Goal: Information Seeking & Learning: Check status

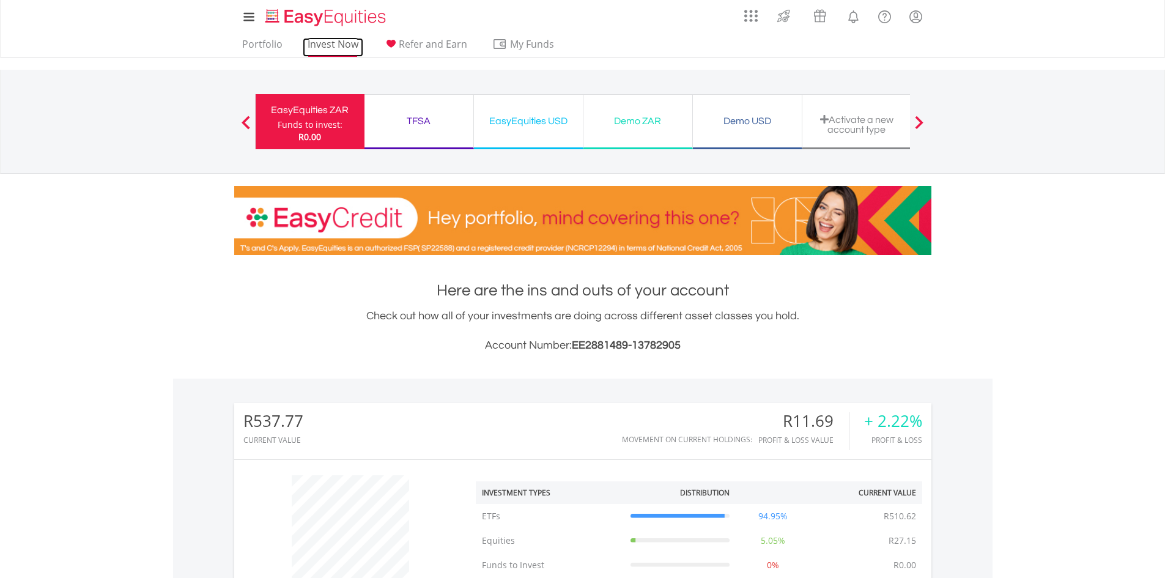
click at [328, 47] on link "Invest Now" at bounding box center [333, 47] width 61 height 19
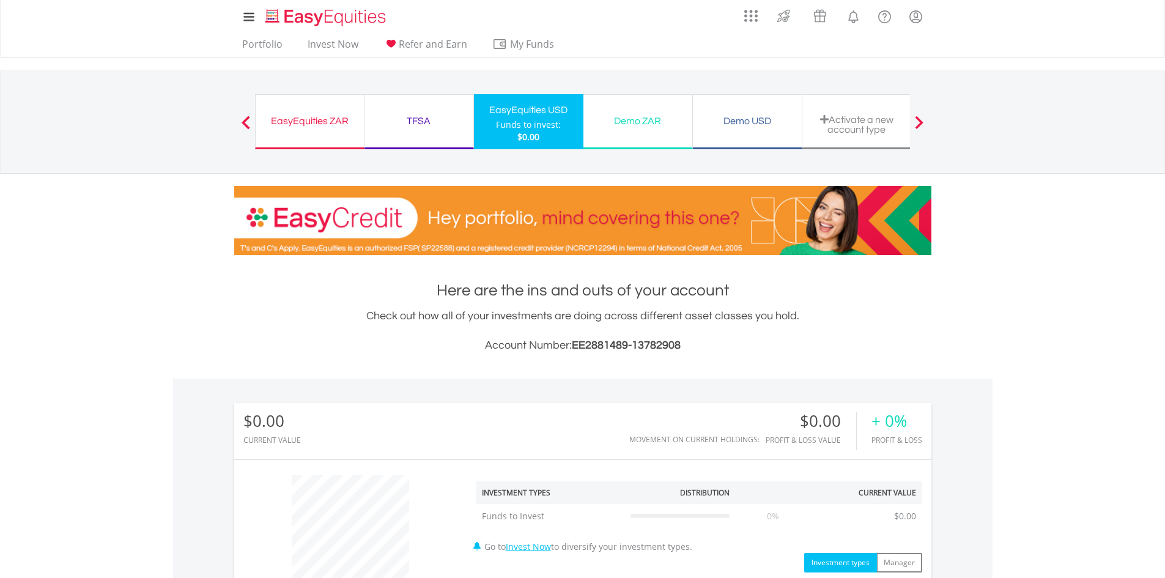
click at [324, 134] on div "EasyEquities ZAR Funds to invest: $0.00" at bounding box center [309, 121] width 109 height 55
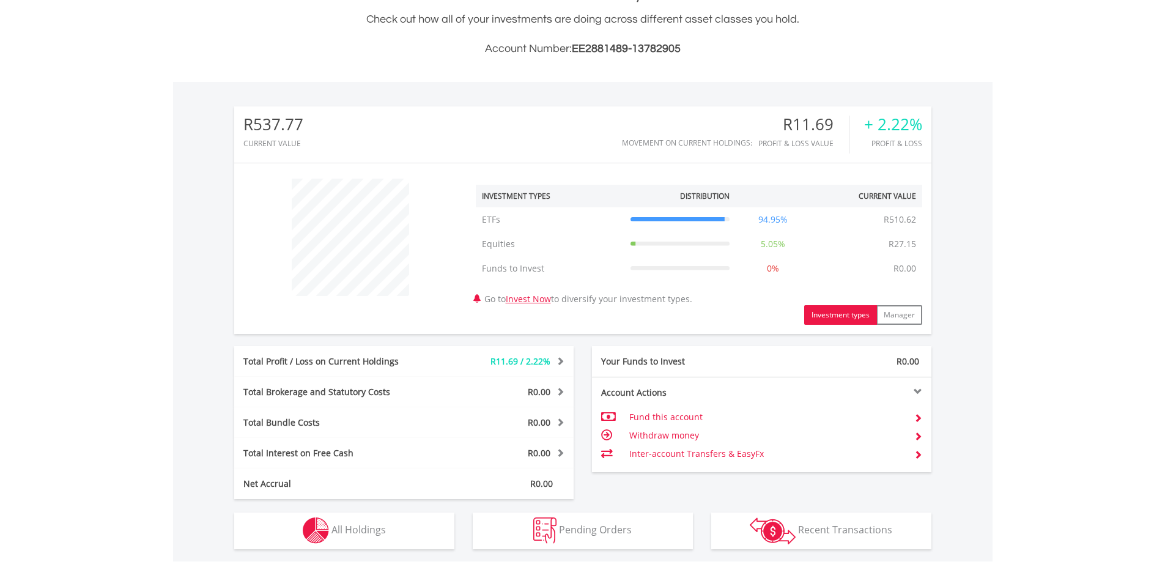
scroll to position [306, 0]
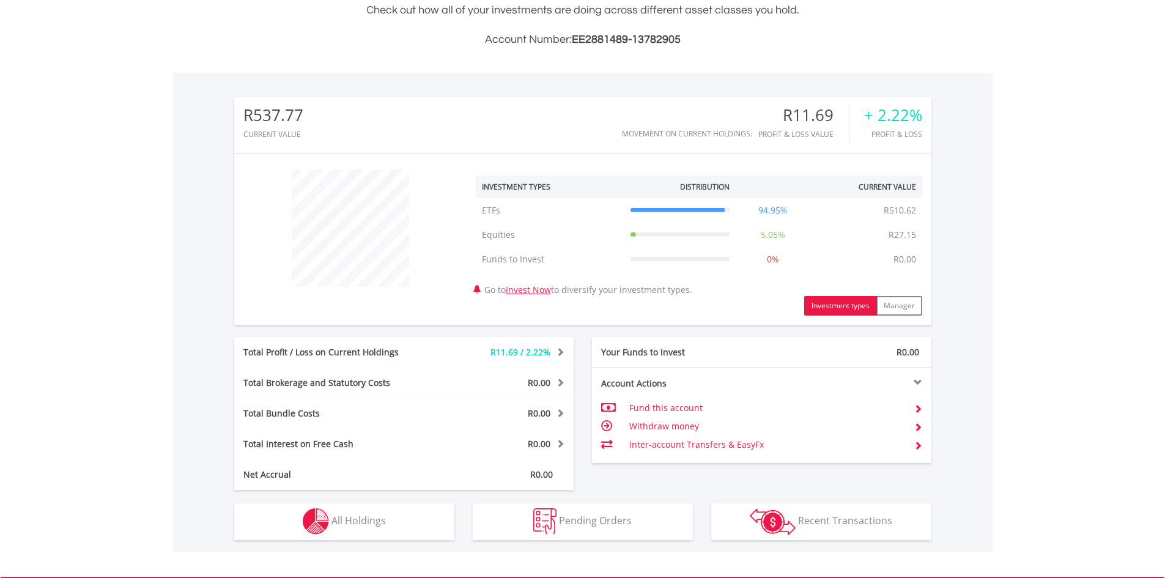
click at [526, 353] on span "R11.69 / 2.22%" at bounding box center [520, 352] width 60 height 12
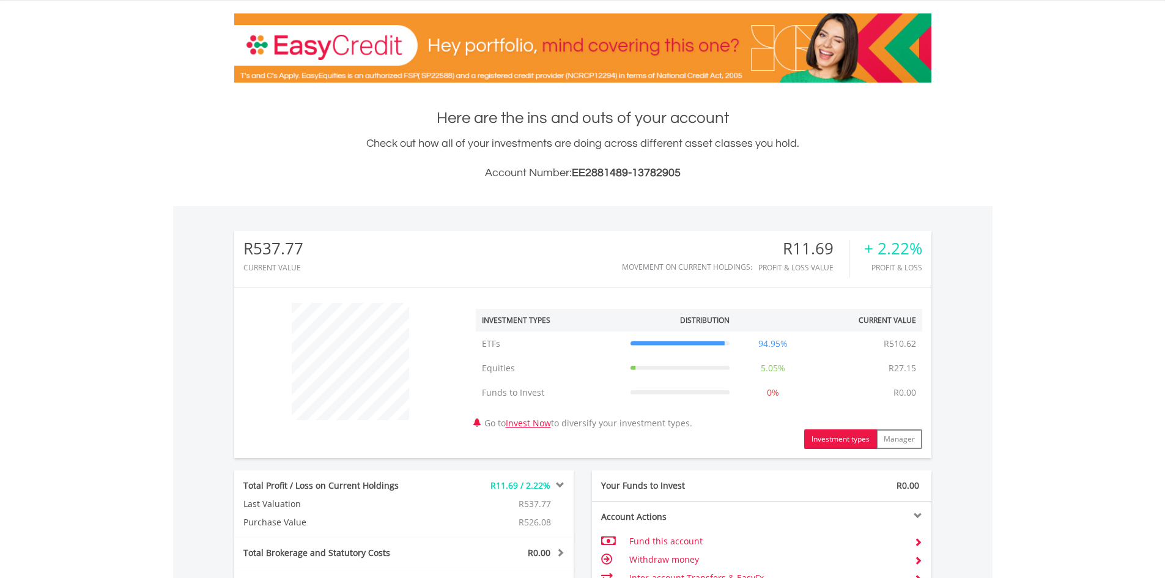
scroll to position [183, 0]
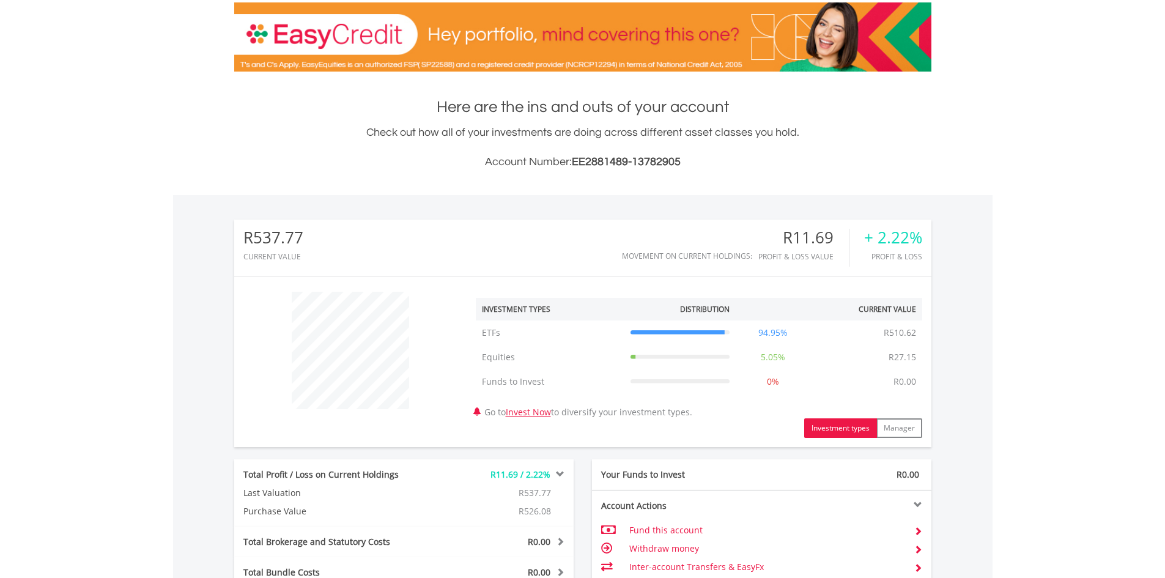
click at [482, 331] on td "ETFs" at bounding box center [550, 332] width 149 height 24
click at [690, 333] on icon at bounding box center [680, 333] width 100 height 0
click at [773, 338] on td "94.95%" at bounding box center [773, 332] width 75 height 24
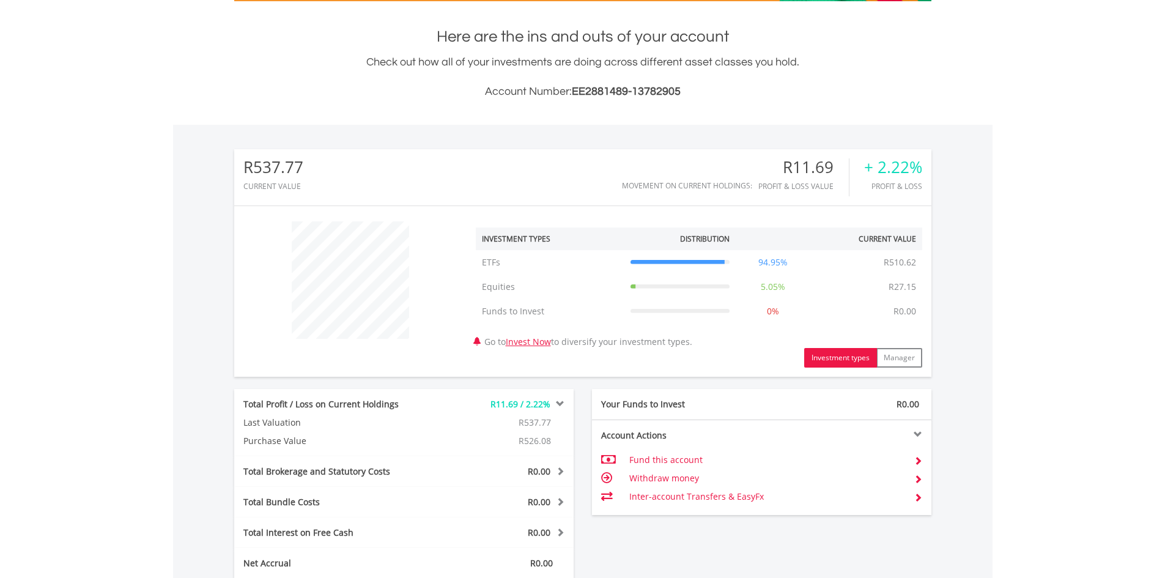
scroll to position [518, 0]
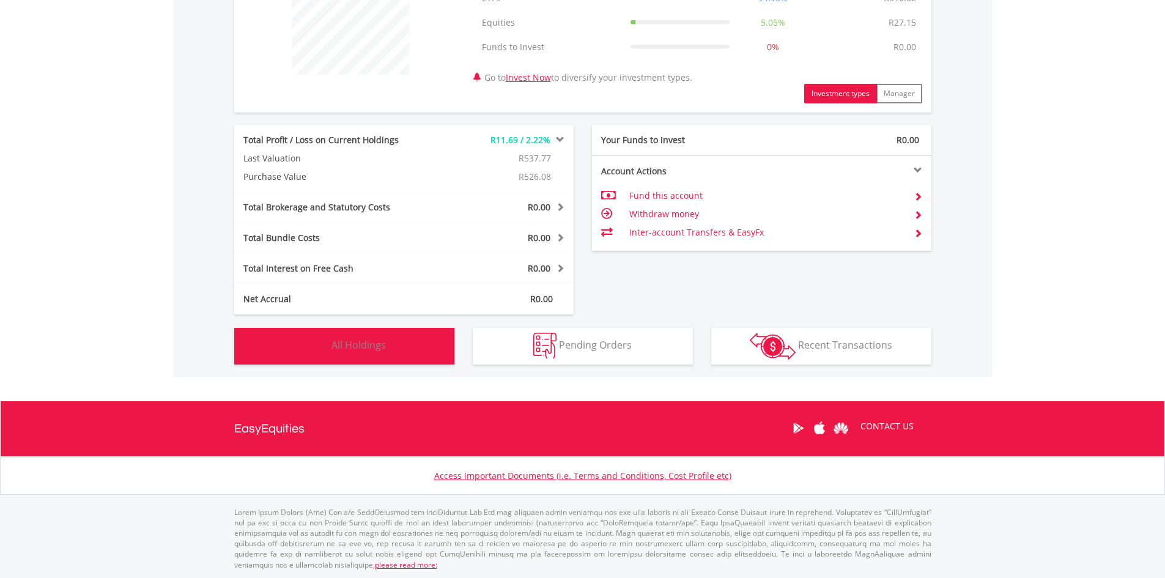
click at [368, 352] on span "All Holdings" at bounding box center [358, 344] width 54 height 13
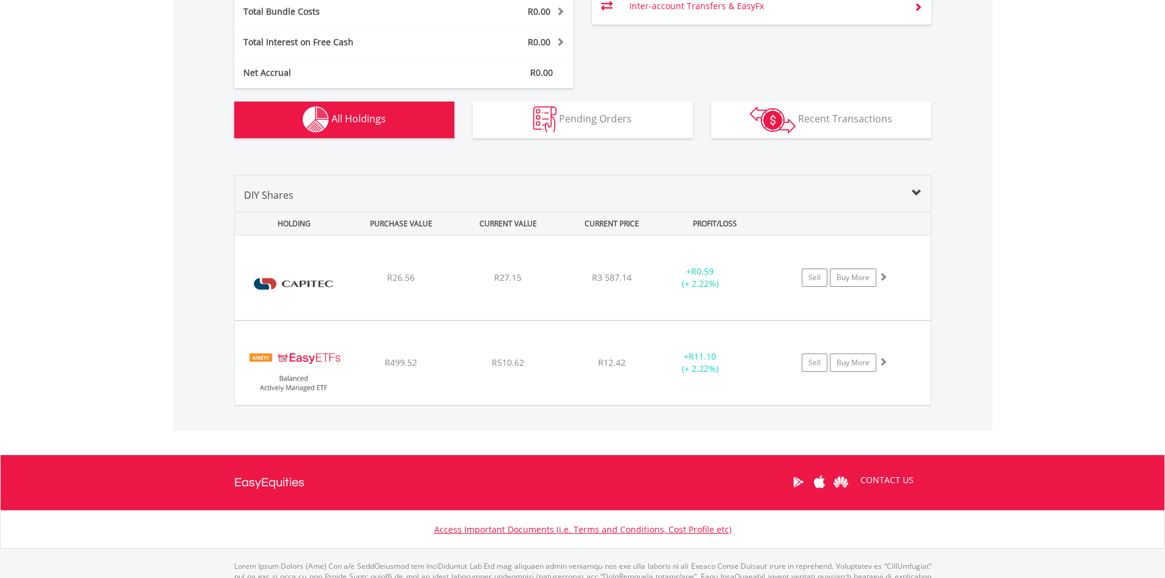
scroll to position [736, 0]
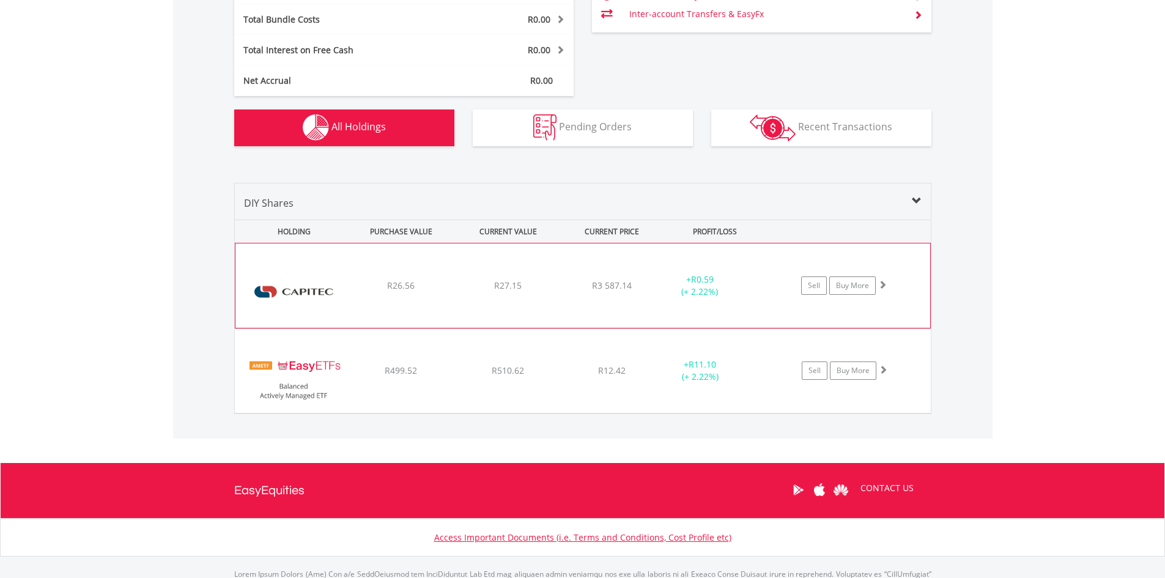
click at [884, 285] on span at bounding box center [882, 284] width 9 height 9
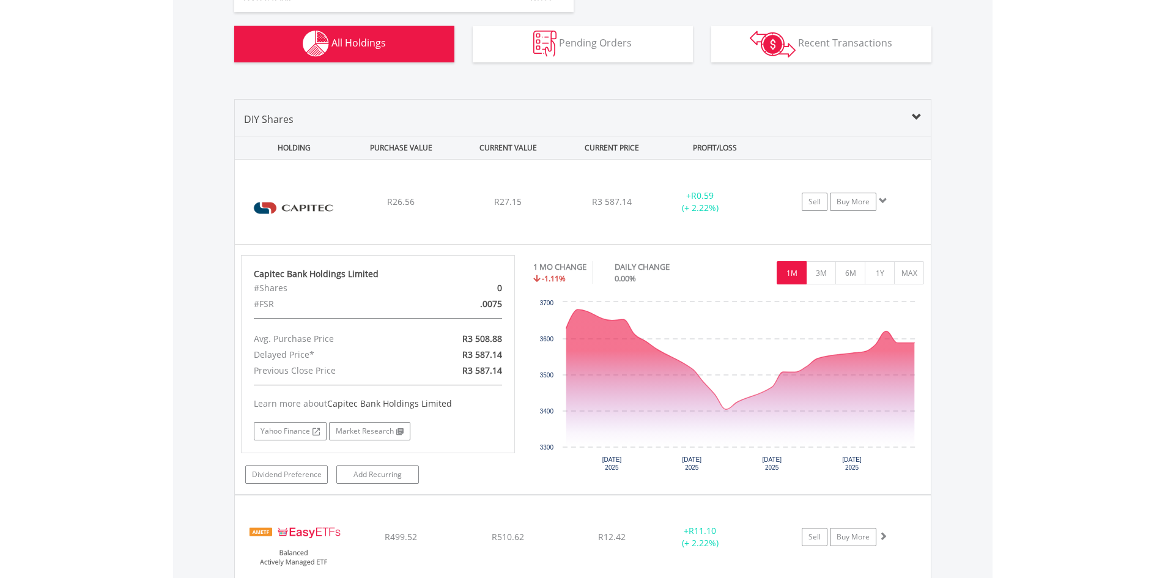
scroll to position [859, 0]
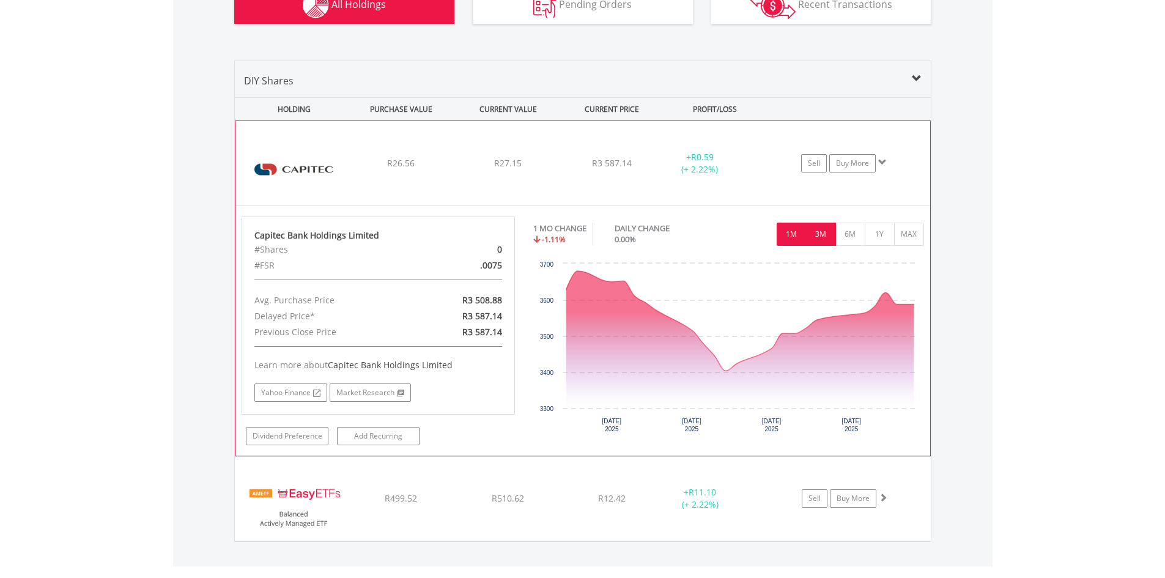
click at [827, 239] on button "3M" at bounding box center [821, 234] width 30 height 23
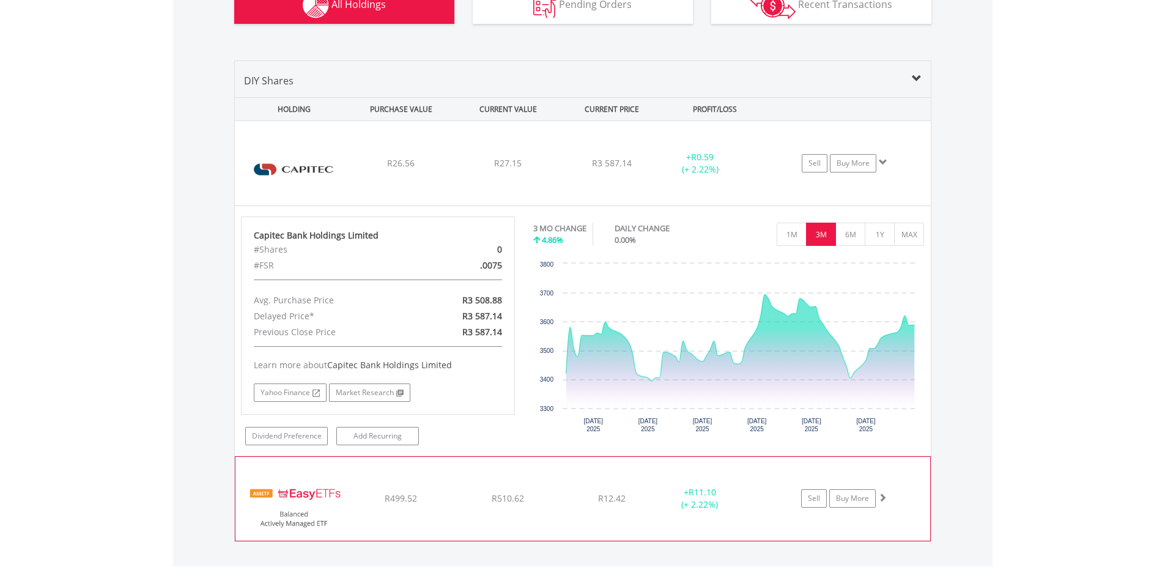
click at [882, 500] on span at bounding box center [882, 497] width 9 height 9
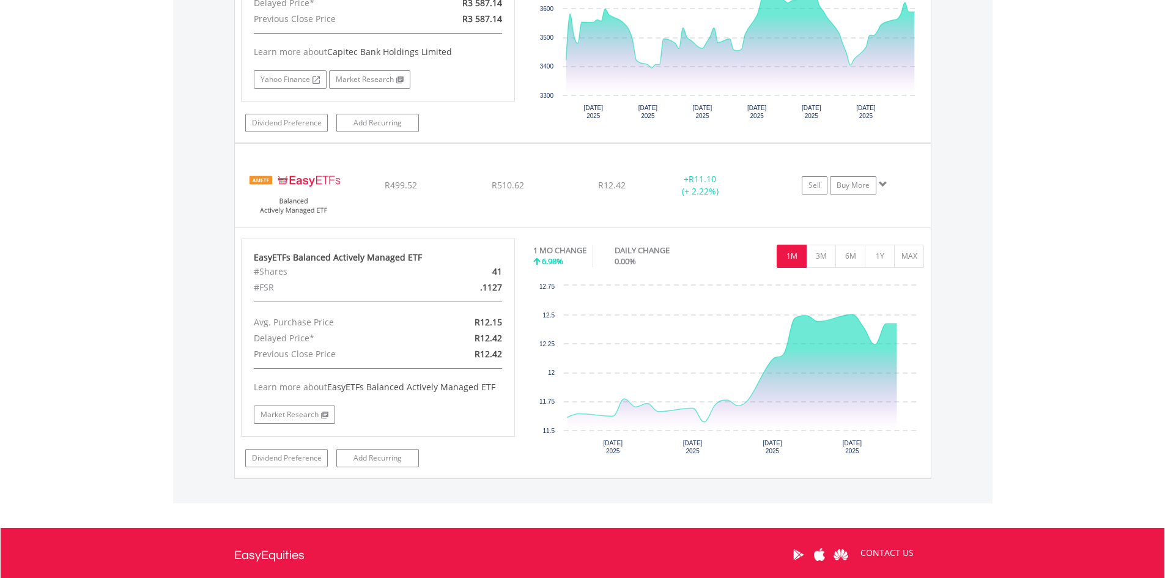
scroll to position [1225, 0]
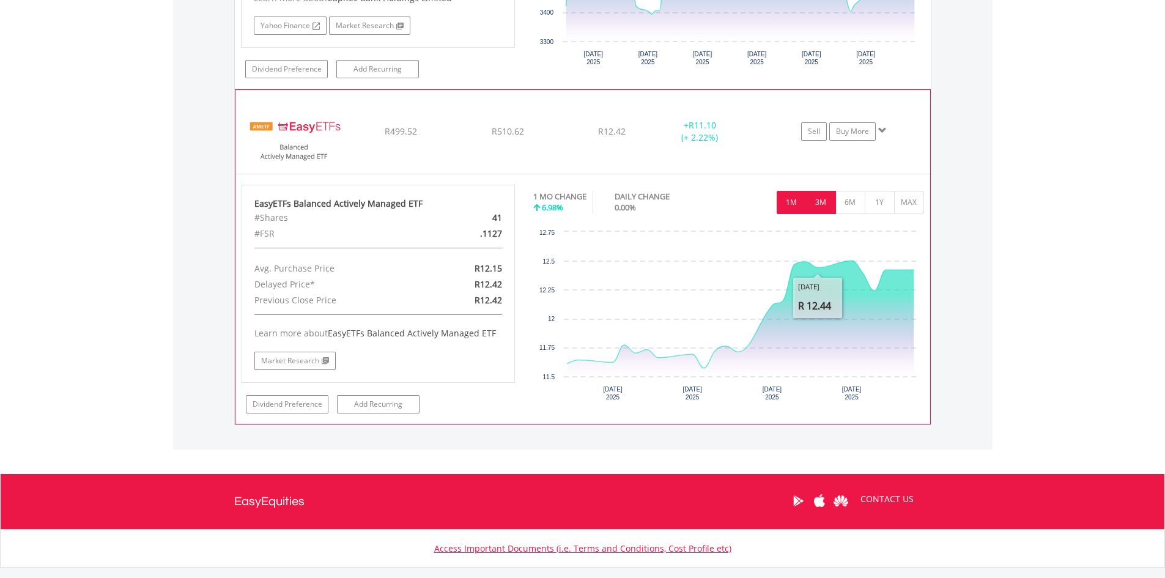
click at [826, 199] on button "3M" at bounding box center [821, 202] width 30 height 23
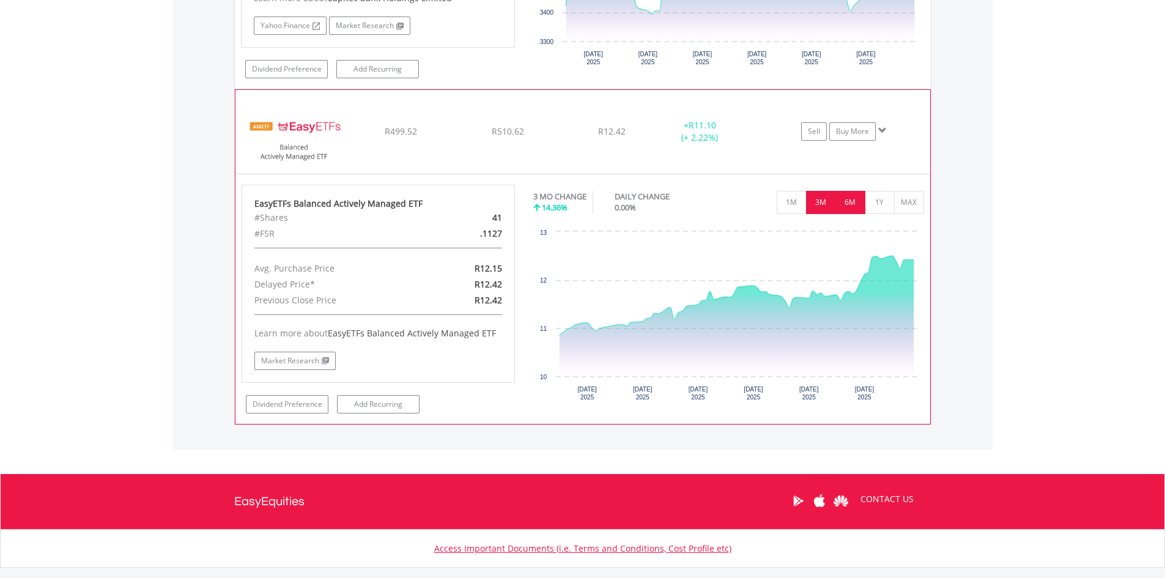
click at [844, 204] on button "6M" at bounding box center [850, 202] width 30 height 23
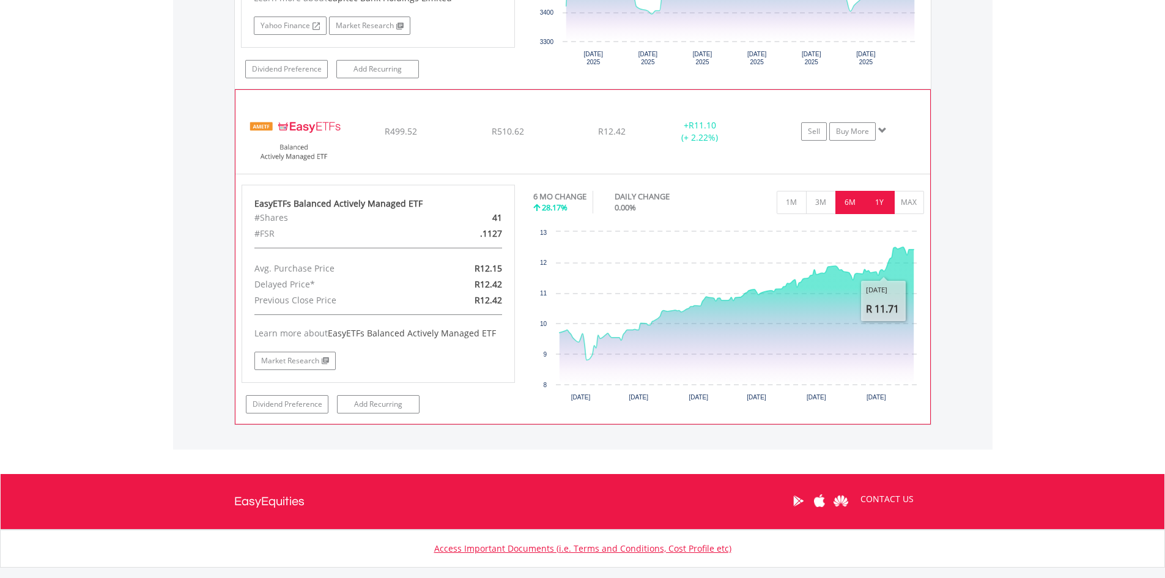
click at [885, 206] on button "1Y" at bounding box center [880, 202] width 30 height 23
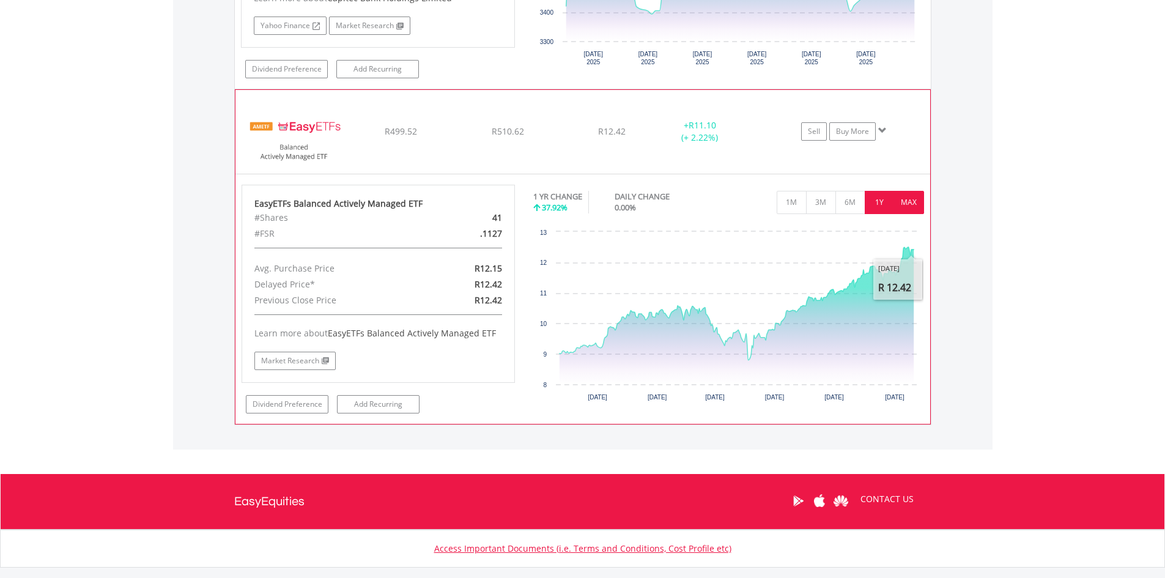
click at [912, 201] on button "MAX" at bounding box center [909, 202] width 30 height 23
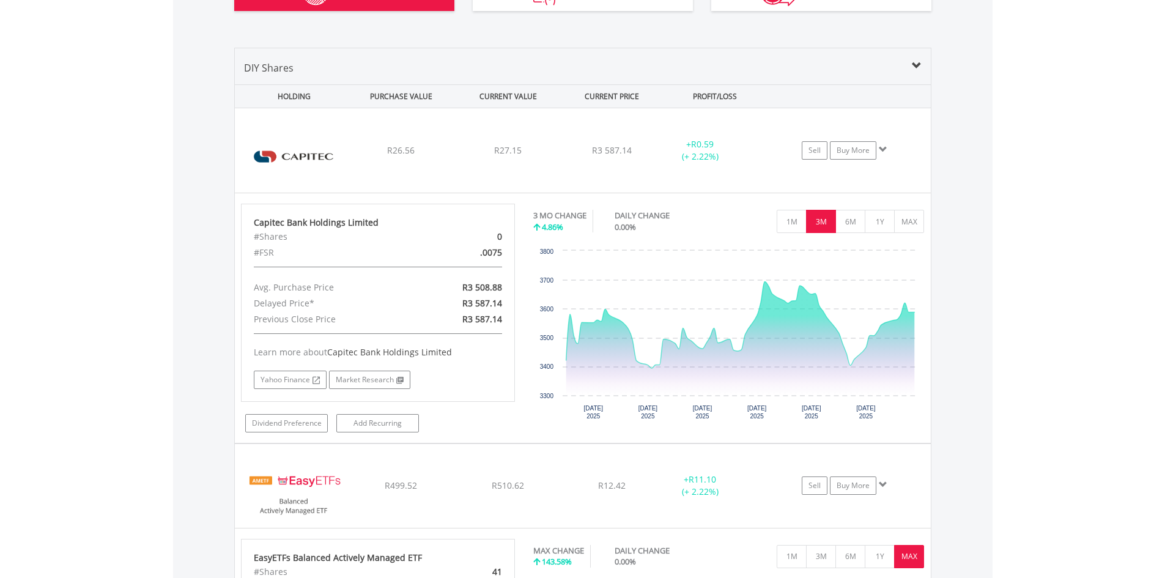
scroll to position [859, 0]
